Goal: Information Seeking & Learning: Learn about a topic

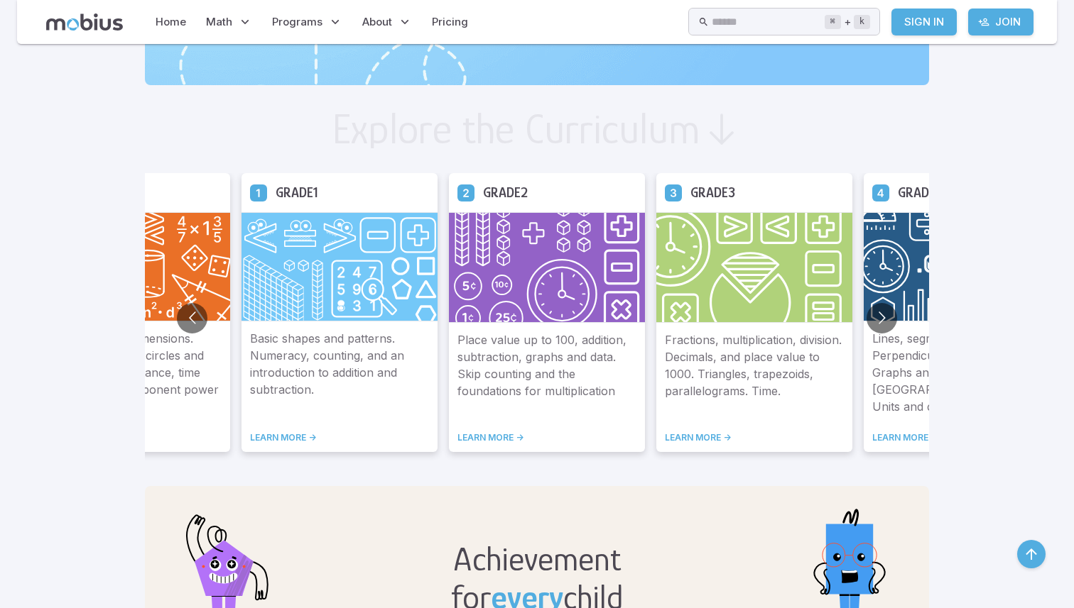
scroll to position [727, 0]
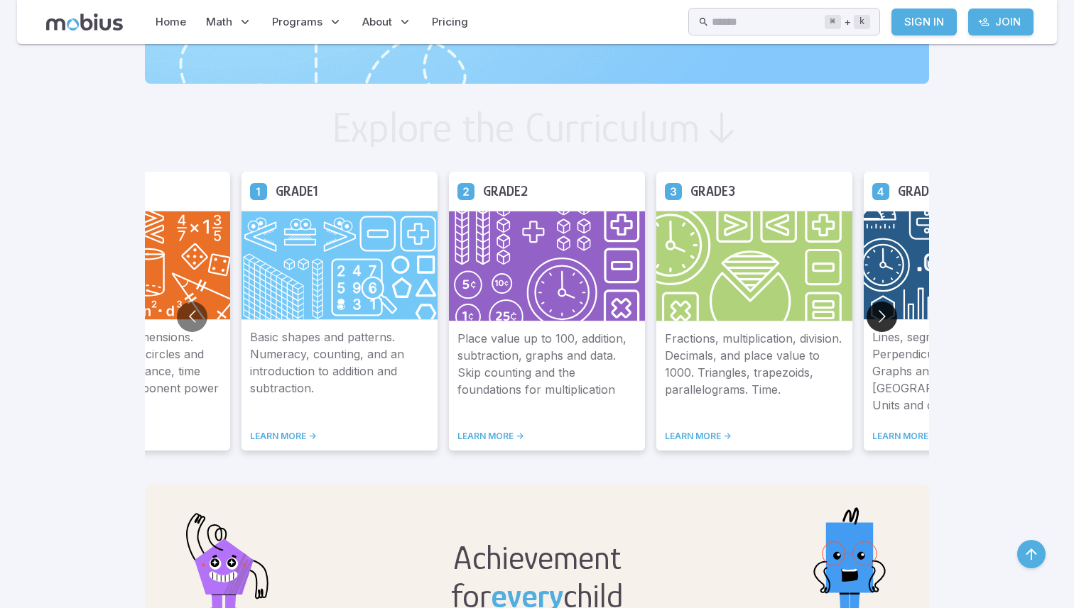
click at [875, 314] on button "Go to next slide" at bounding box center [881, 317] width 31 height 31
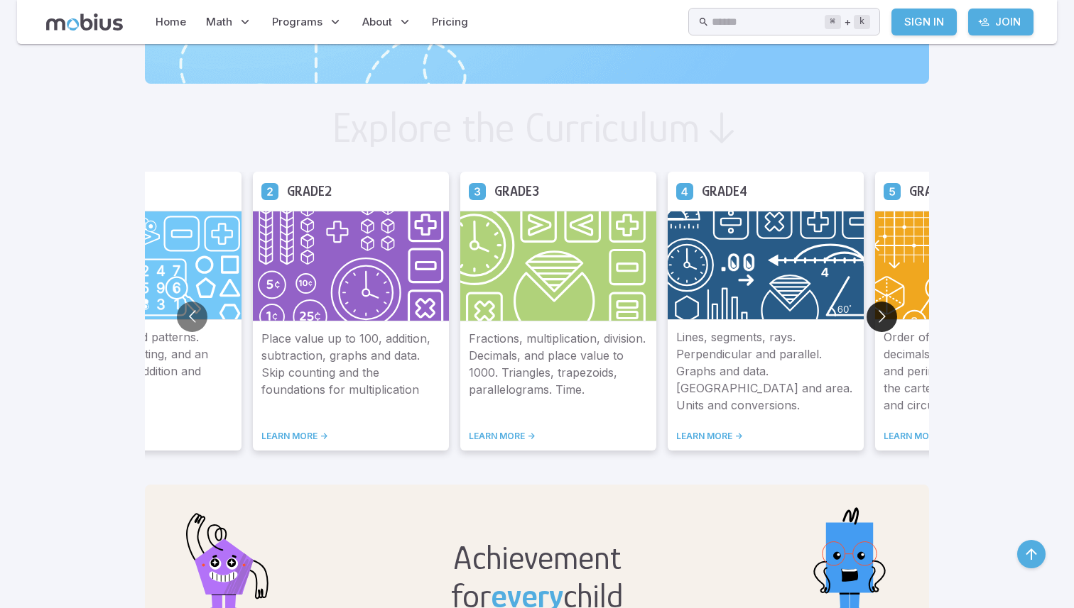
click at [875, 315] on button "Go to next slide" at bounding box center [881, 317] width 31 height 31
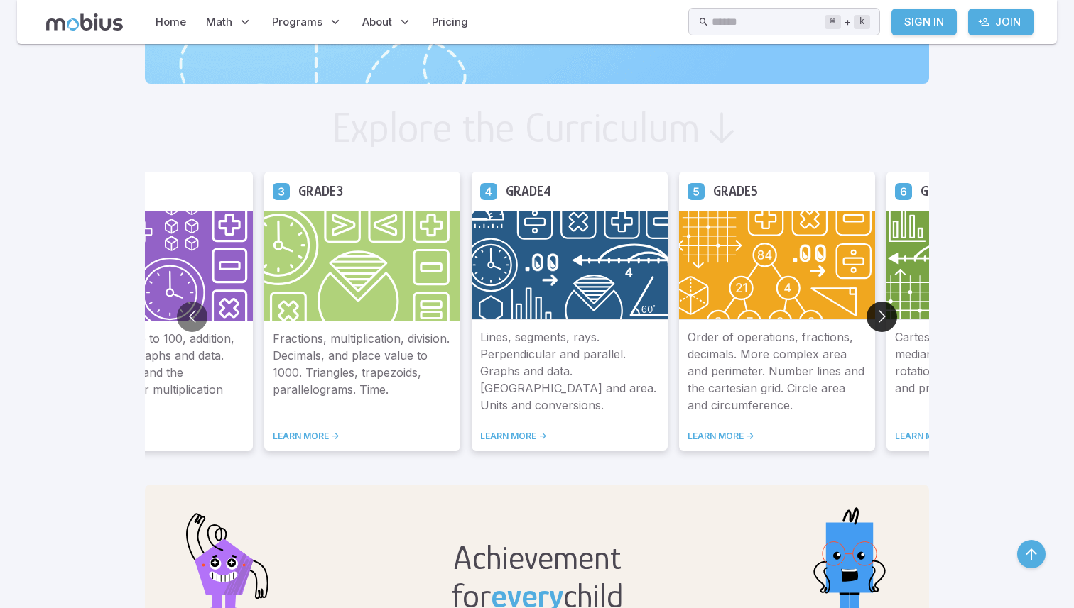
click at [875, 315] on button "Go to next slide" at bounding box center [881, 317] width 31 height 31
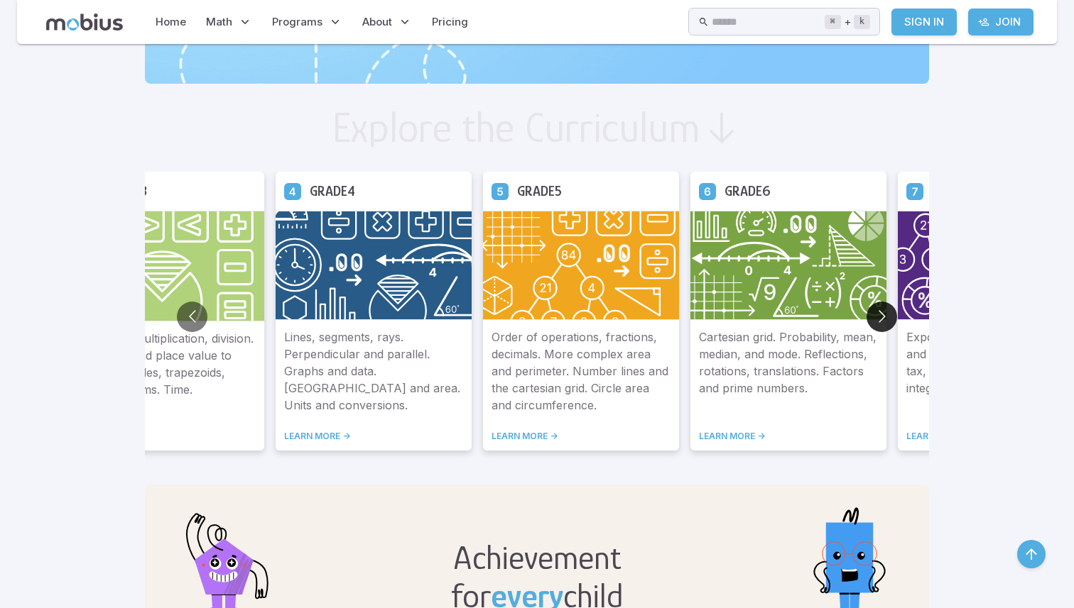
click at [875, 315] on button "Go to next slide" at bounding box center [881, 317] width 31 height 31
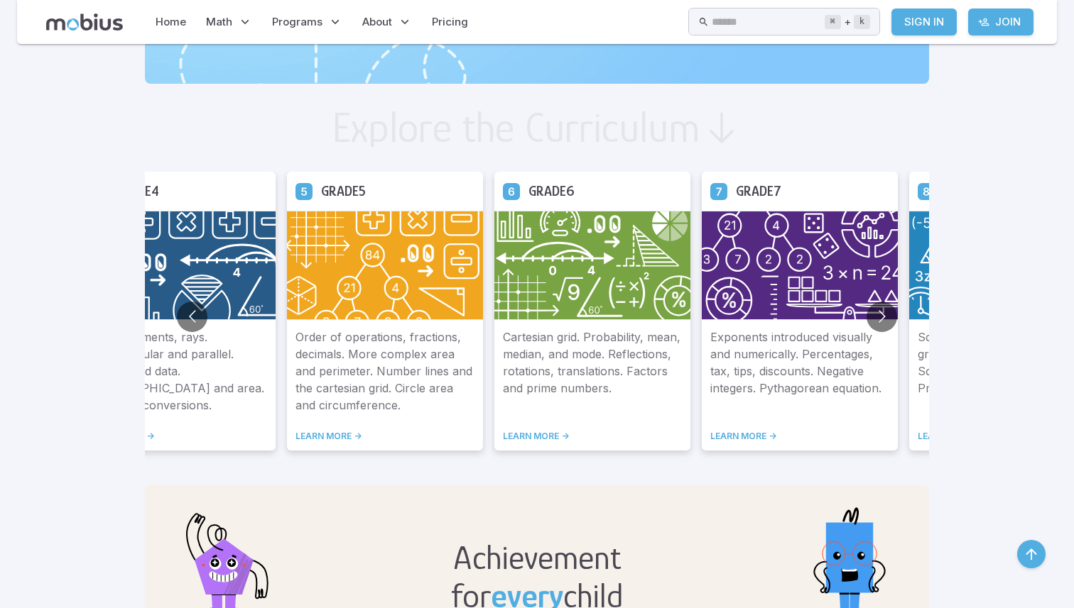
click at [753, 436] on link "LEARN MORE ->" at bounding box center [799, 436] width 179 height 11
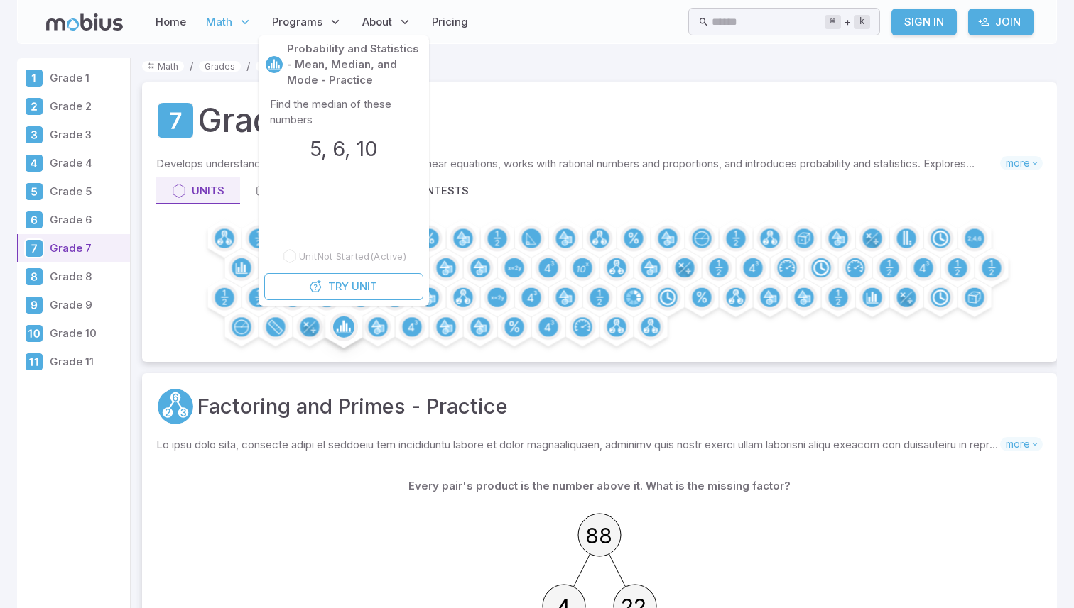
click at [336, 327] on circle at bounding box center [343, 327] width 21 height 21
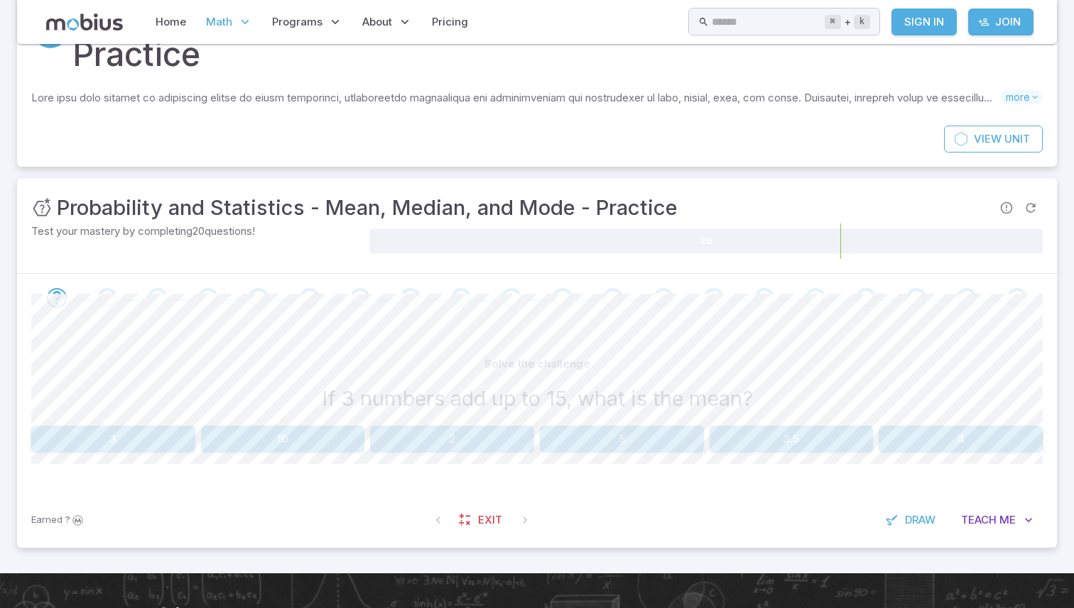
scroll to position [124, 0]
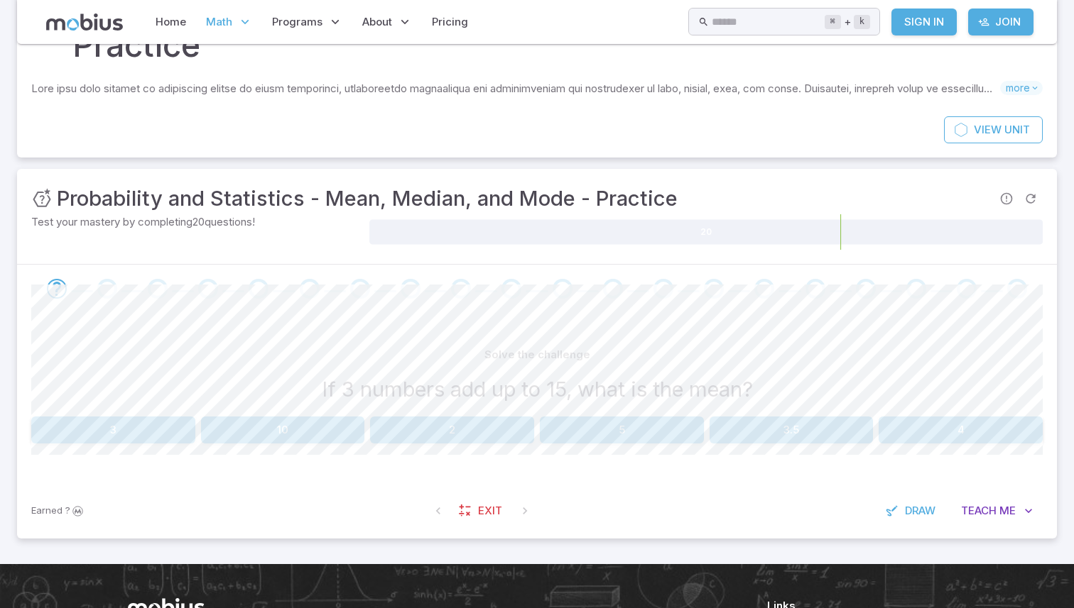
click at [591, 431] on button "5" at bounding box center [622, 430] width 164 height 27
click at [938, 440] on button "15" at bounding box center [960, 430] width 164 height 27
click at [128, 426] on button "15" at bounding box center [113, 430] width 164 height 27
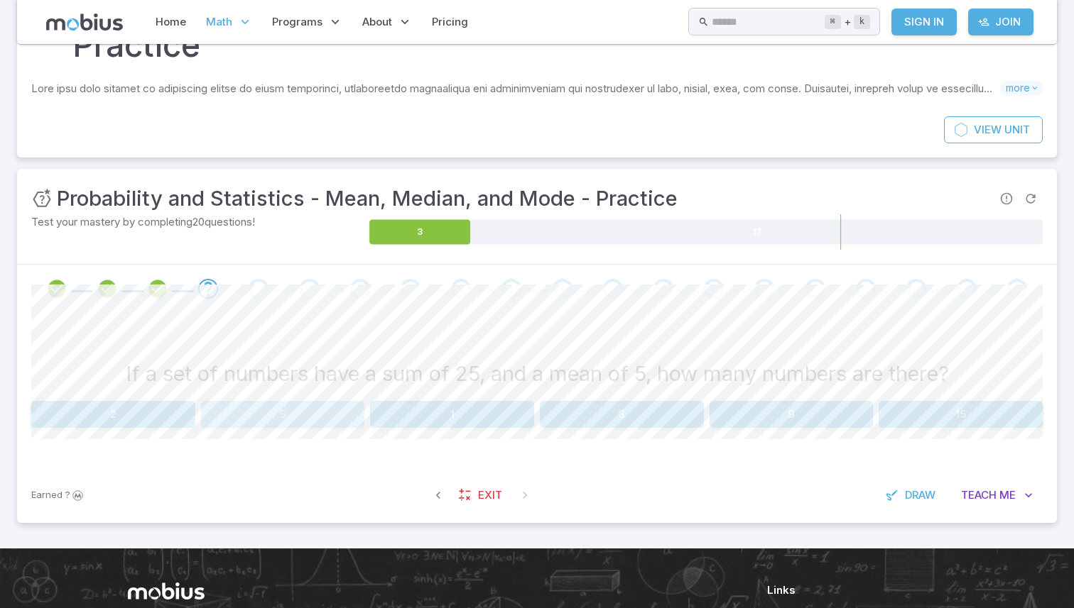
click at [241, 411] on button "5" at bounding box center [283, 414] width 164 height 27
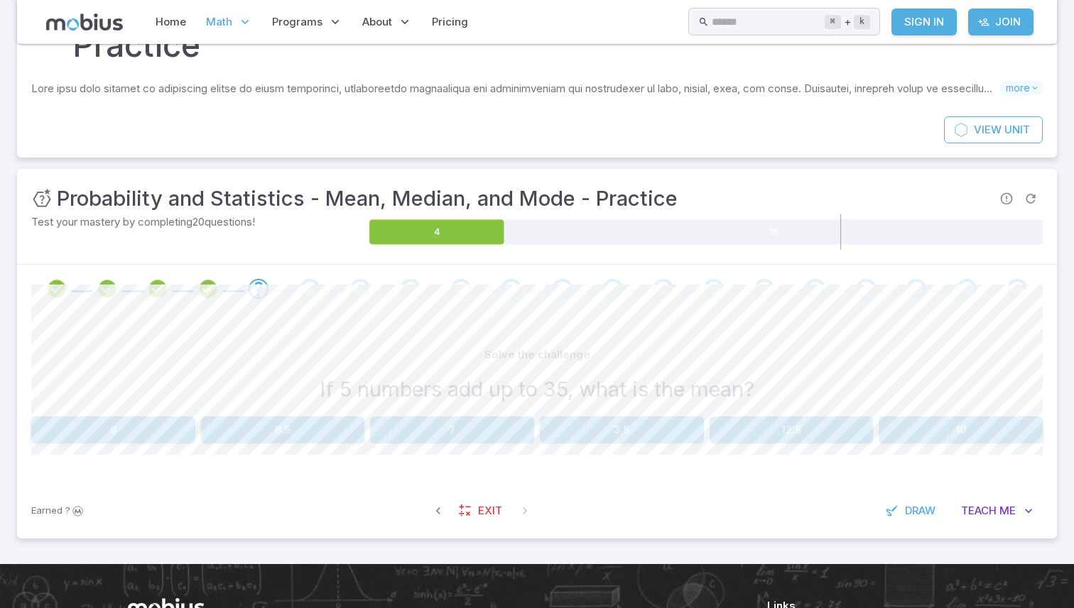
click at [492, 415] on div "Solve the challenge If 5 numbers add up to 35, what is the mean? 8 6.5 7 3.5 12…" at bounding box center [536, 393] width 1011 height 102
click at [496, 424] on button "7" at bounding box center [452, 430] width 164 height 27
click at [512, 426] on button "12" at bounding box center [452, 430] width 164 height 27
click at [729, 427] on button "3" at bounding box center [791, 430] width 164 height 27
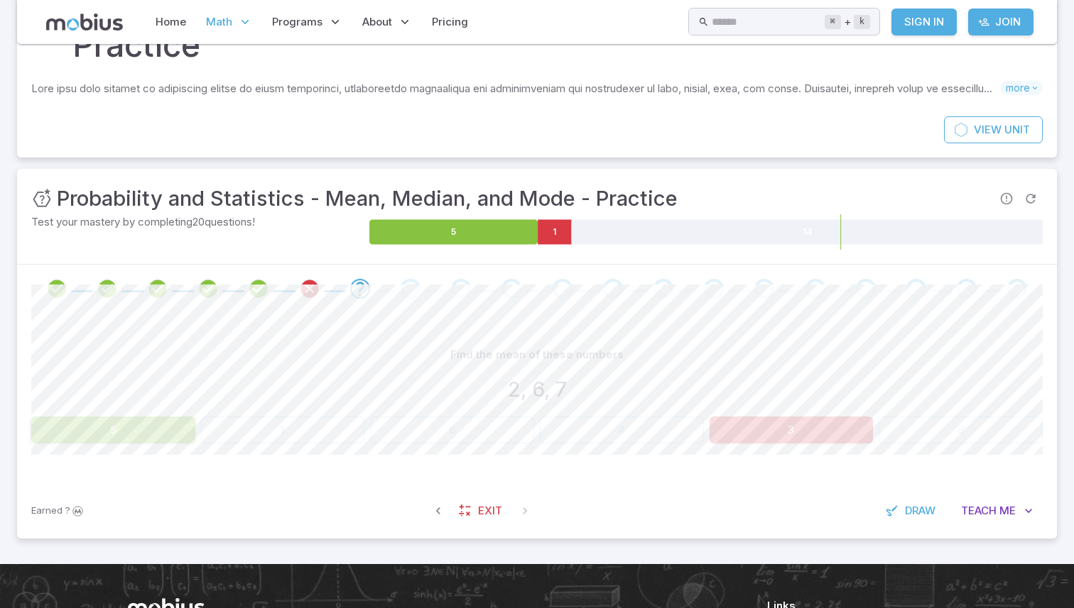
click at [573, 403] on div "2, 6, 7" at bounding box center [536, 389] width 1011 height 31
